Goal: Understand process/instructions: Learn about a topic

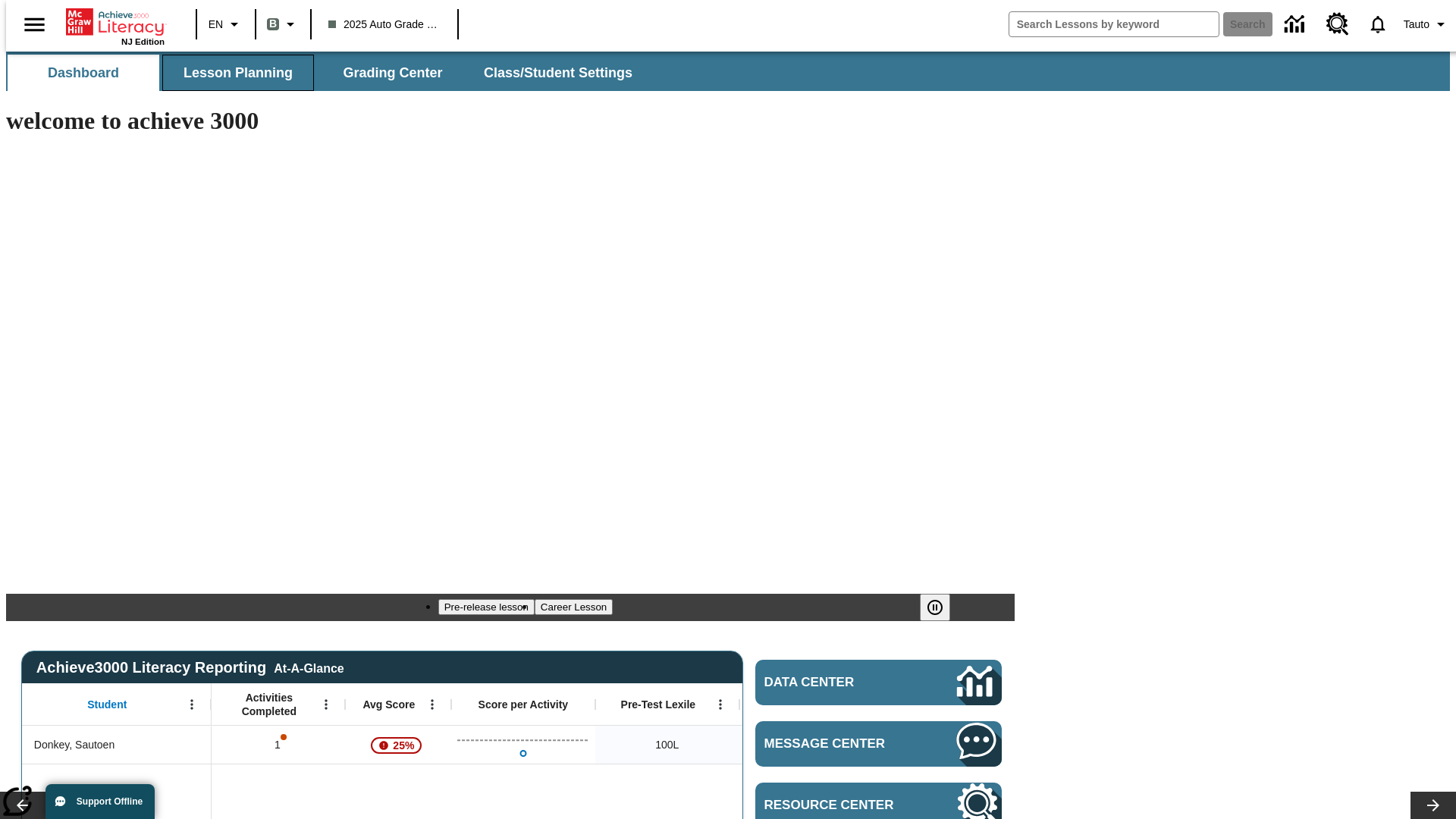
click at [232, 73] on span "Lesson Planning" at bounding box center [238, 73] width 109 height 17
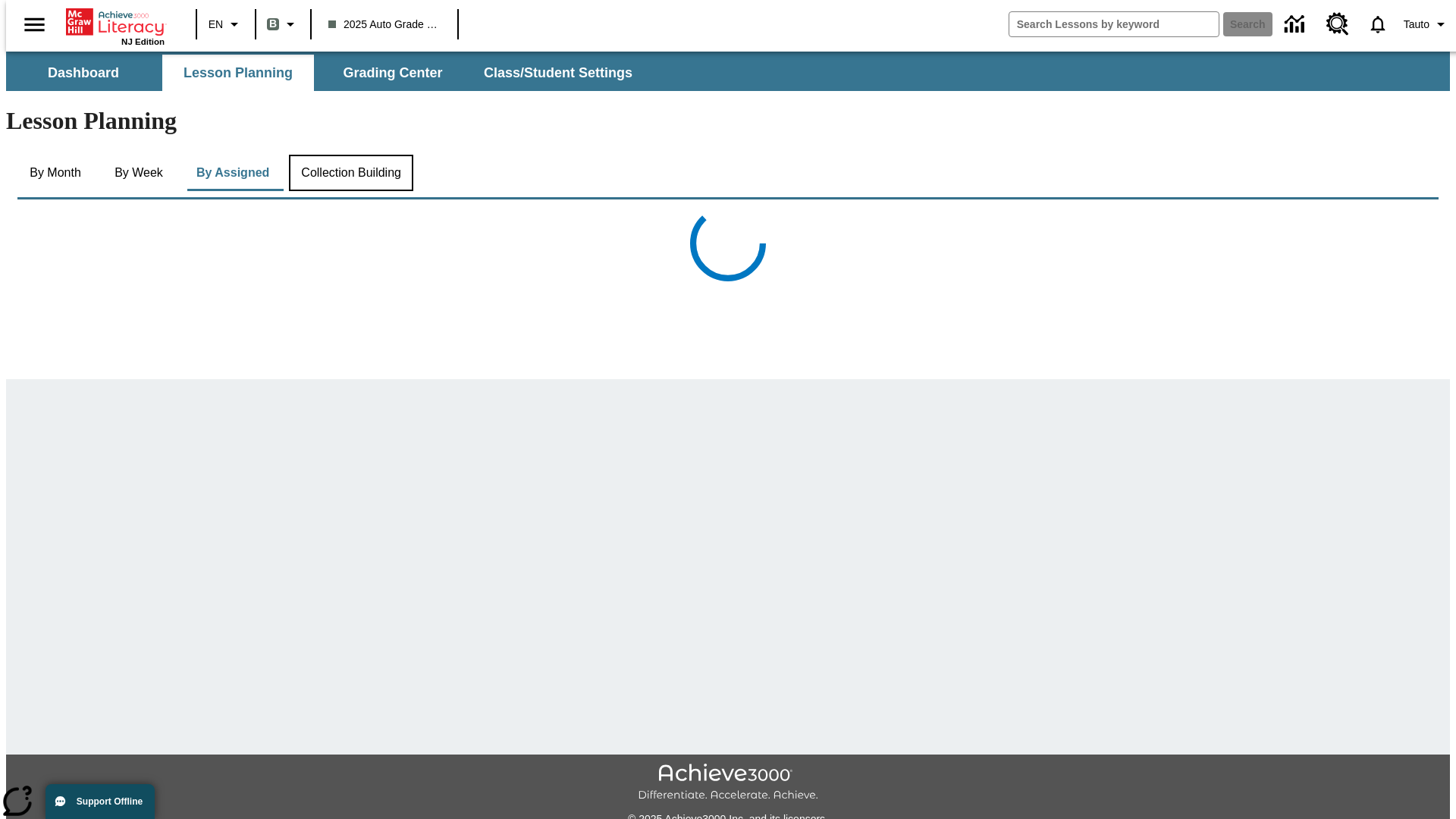
click at [350, 155] on button "Collection Building" at bounding box center [351, 173] width 124 height 37
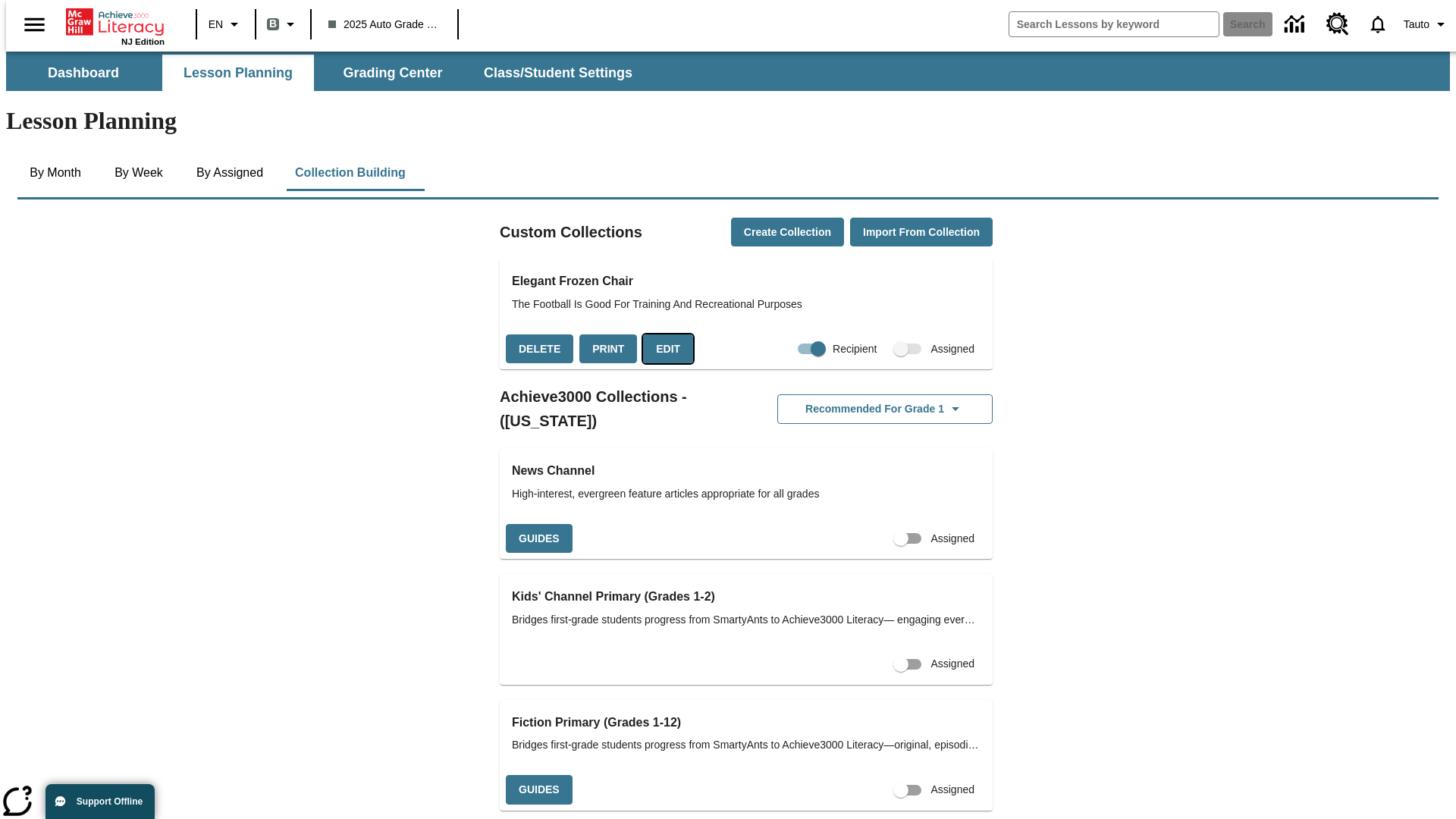
click at [662, 334] on button "Edit" at bounding box center [668, 349] width 50 height 30
